Goal: Information Seeking & Learning: Learn about a topic

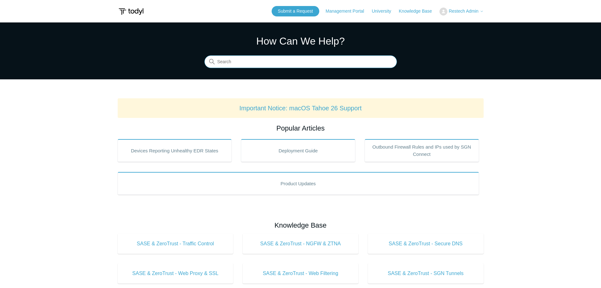
click at [241, 61] on input "Search" at bounding box center [301, 62] width 193 height 13
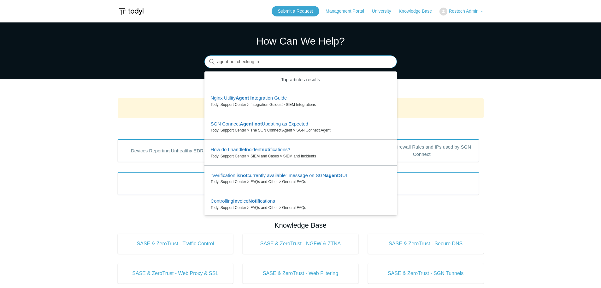
type input "agent not checking in"
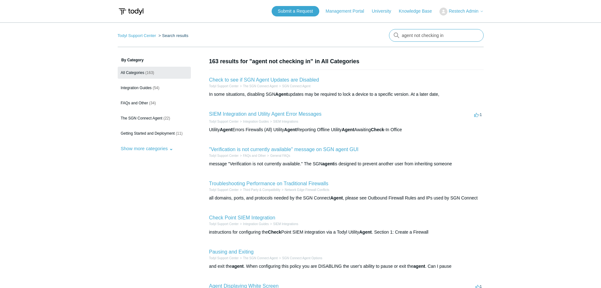
drag, startPoint x: 448, startPoint y: 34, endPoint x: 382, endPoint y: 33, distance: 66.0
click at [383, 33] on nav "Todyl Support Center Search results There are no matching results in this help …" at bounding box center [301, 38] width 366 height 18
type input "agent showing offline"
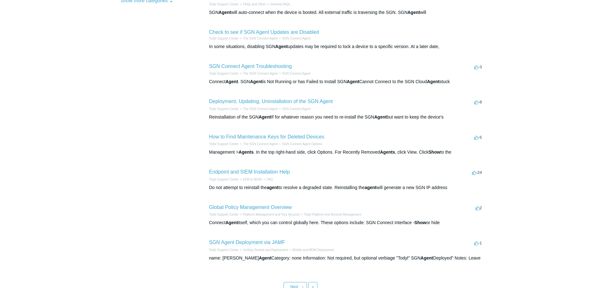
scroll to position [158, 0]
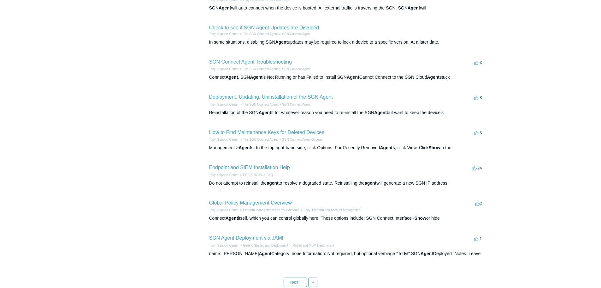
click at [306, 98] on link "Deployment, Updating, Uninstallation of the SGN Agent" at bounding box center [271, 96] width 124 height 5
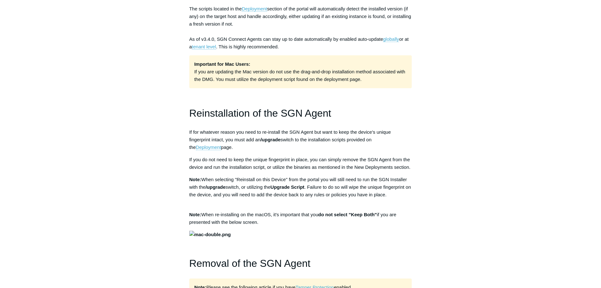
scroll to position [473, 0]
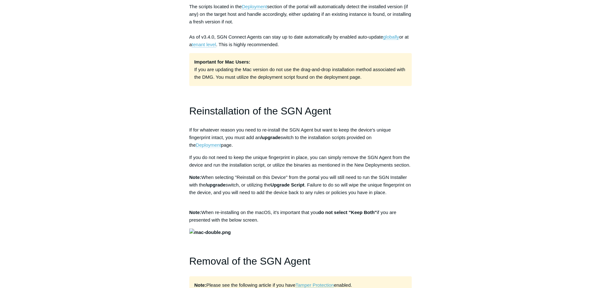
click at [221, 142] on link "Deployment" at bounding box center [208, 145] width 25 height 6
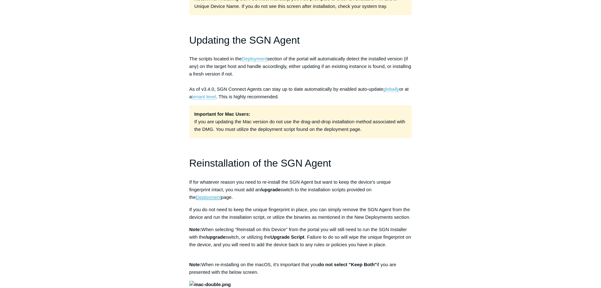
scroll to position [410, 0]
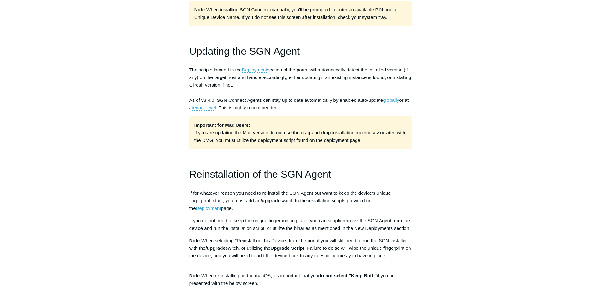
click at [251, 73] on span "The scripts located in the Deployment section of the portal will automatically …" at bounding box center [300, 89] width 222 height 44
click at [253, 70] on link "Deployment" at bounding box center [254, 70] width 25 height 6
